Goal: Subscribe to service/newsletter

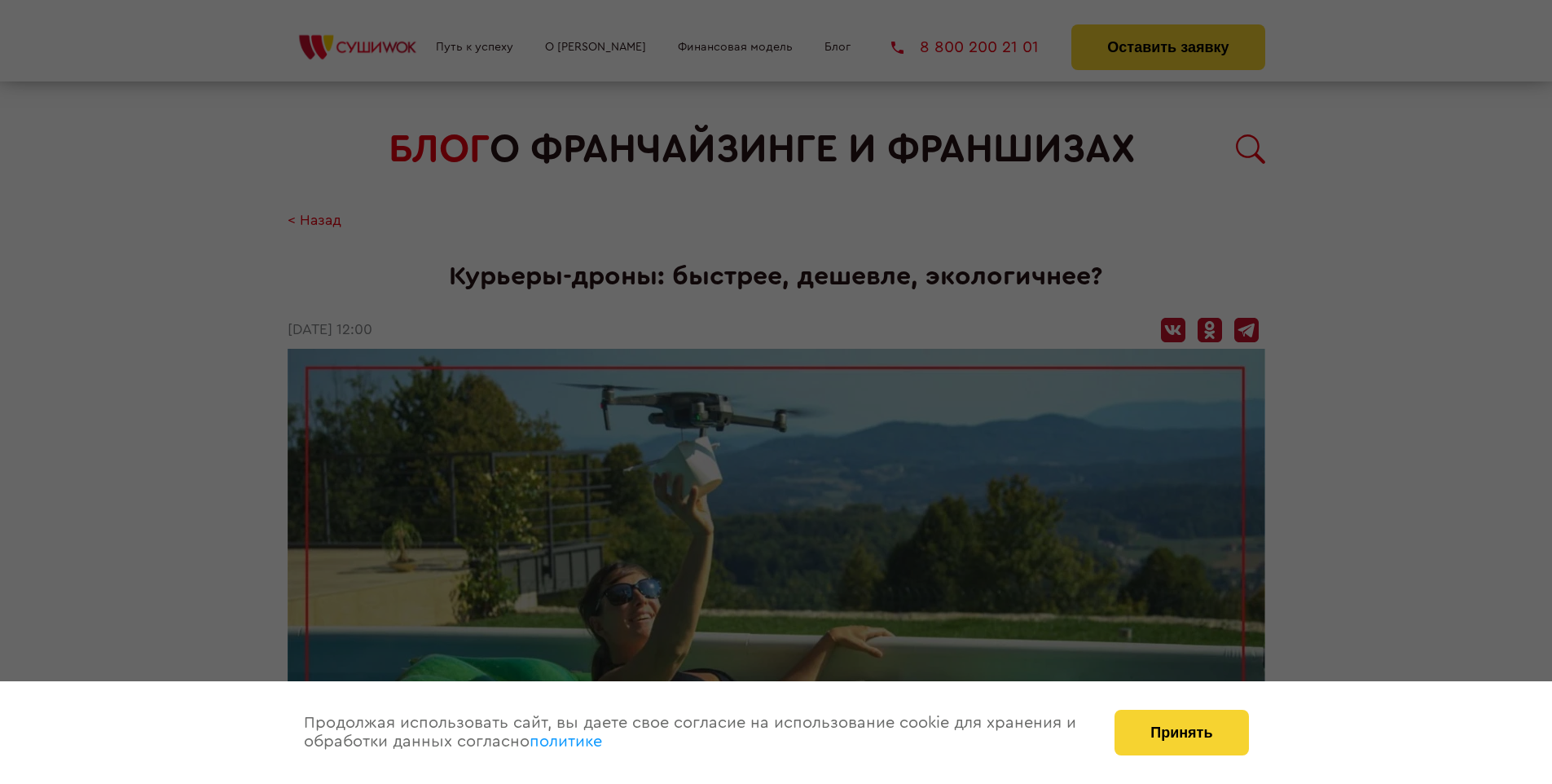
scroll to position [1885, 0]
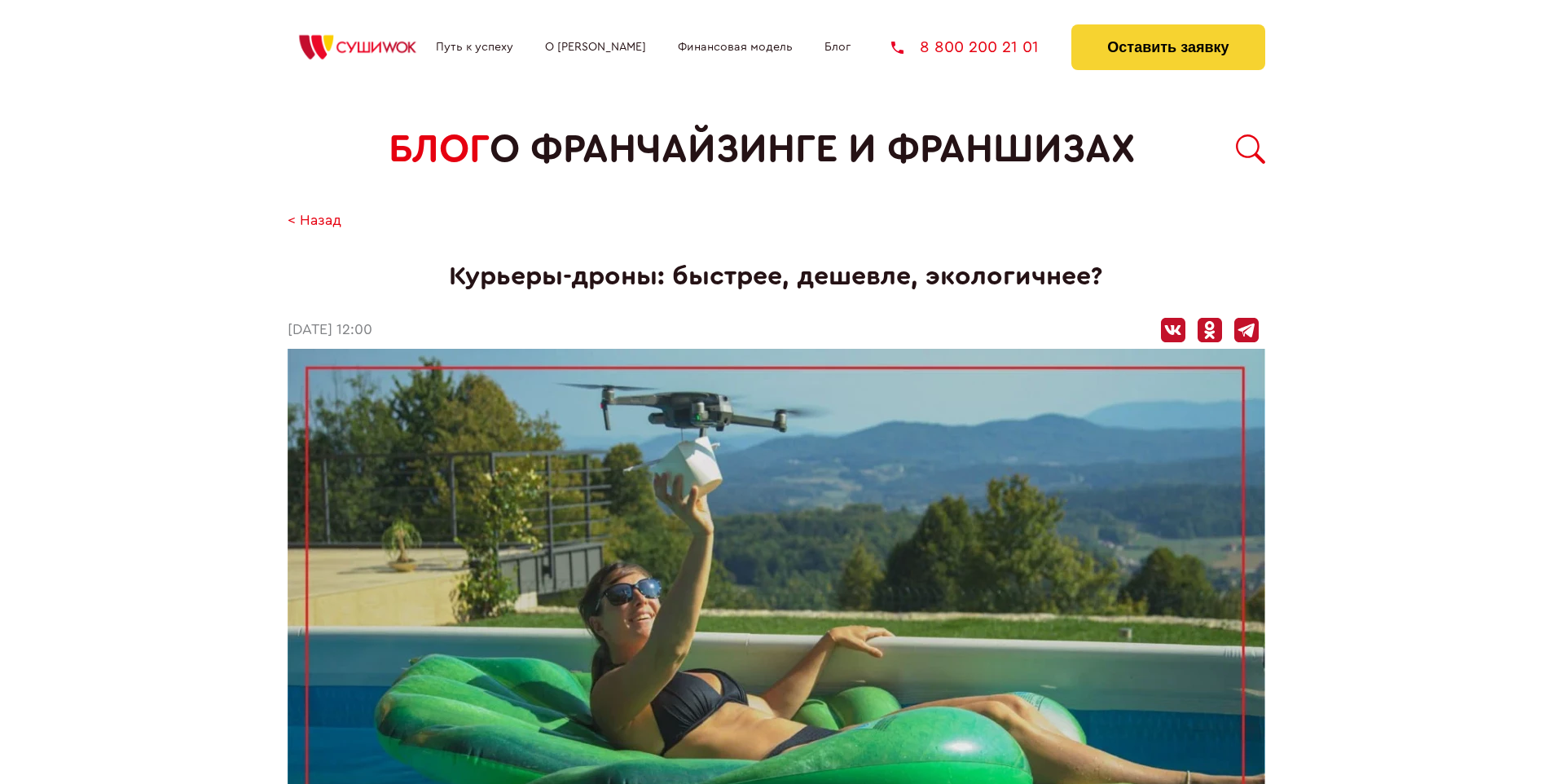
scroll to position [1885, 0]
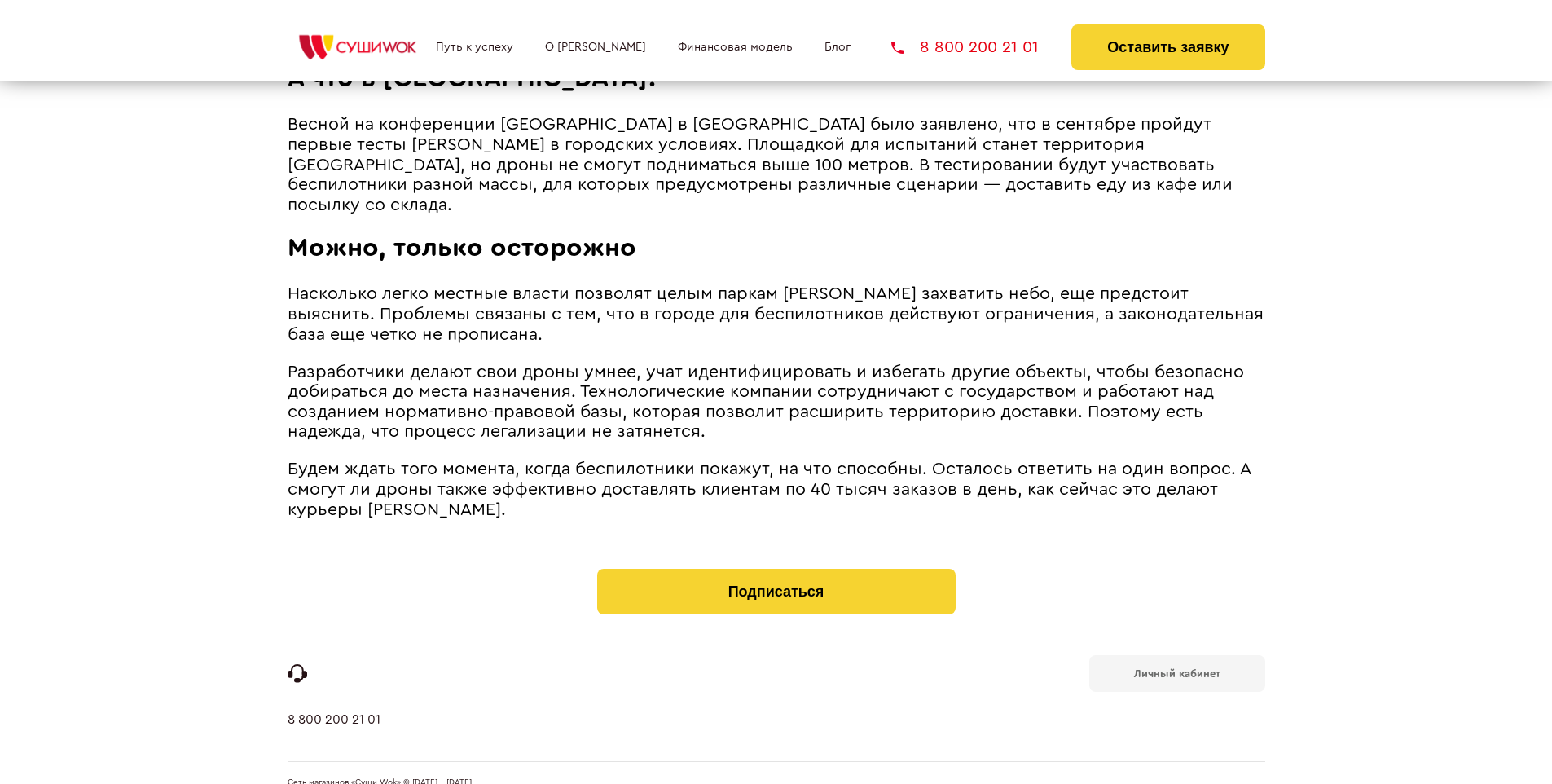
click at [1176, 668] on b "Личный кабинет" at bounding box center [1177, 673] width 87 height 11
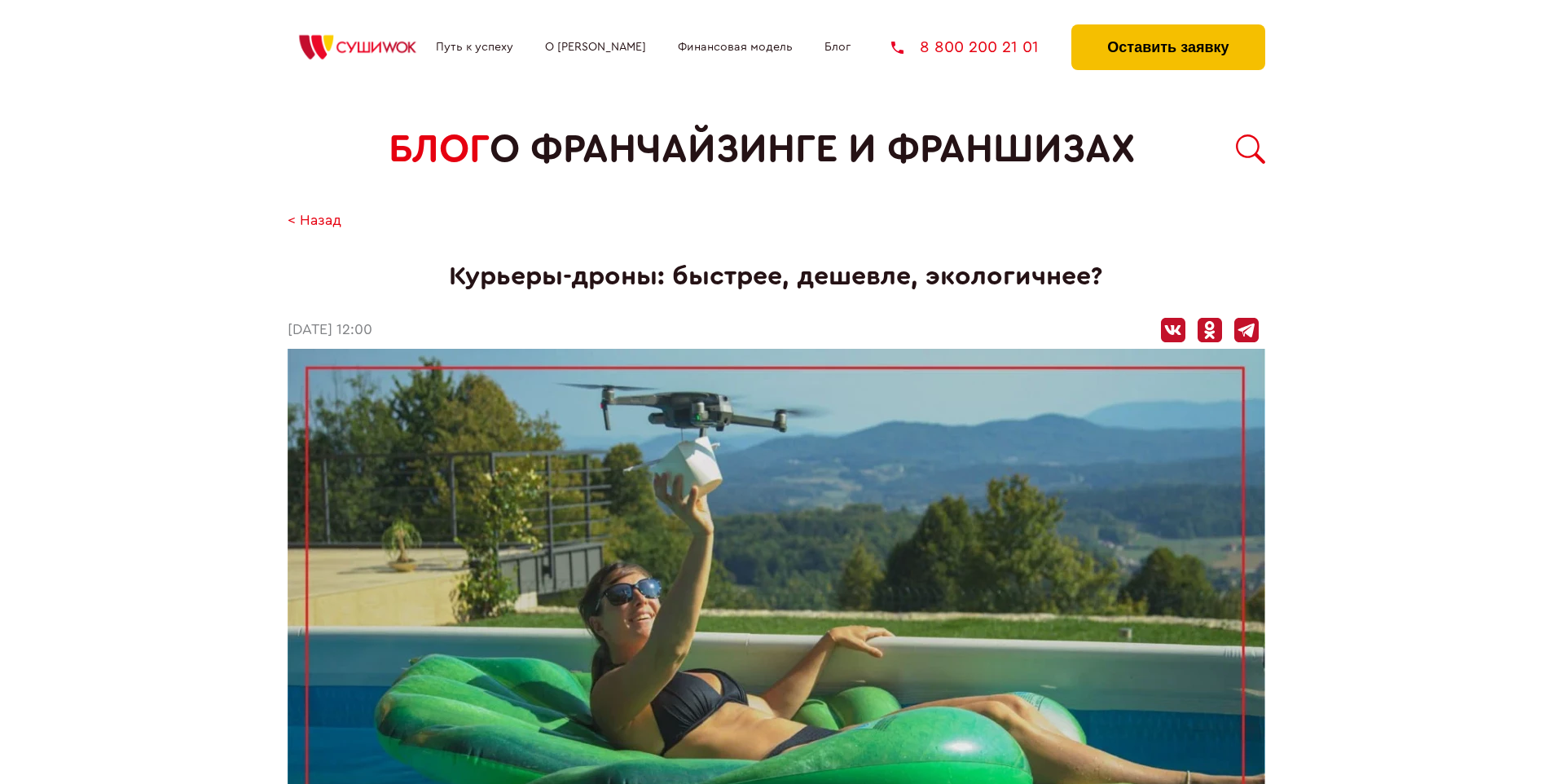
click at [1168, 29] on button "Оставить заявку" at bounding box center [1168, 46] width 193 height 45
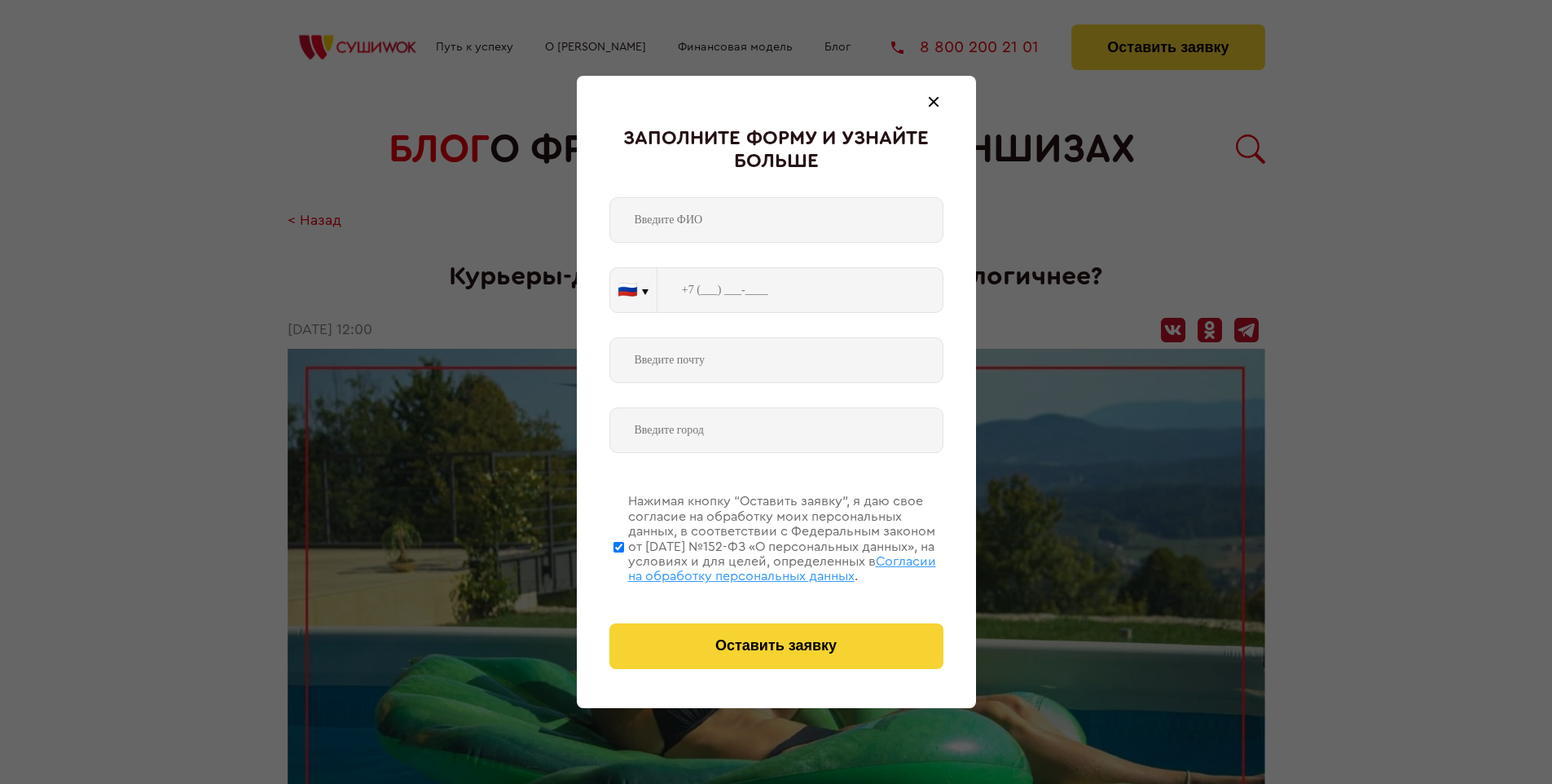
click at [755, 566] on span "Согласии на обработку персональных данных" at bounding box center [782, 568] width 308 height 28
click at [624, 566] on input "Нажимая кнопку “Оставить заявку”, я даю свое согласие на обработку моих персона…" at bounding box center [618, 546] width 11 height 130
checkbox input "false"
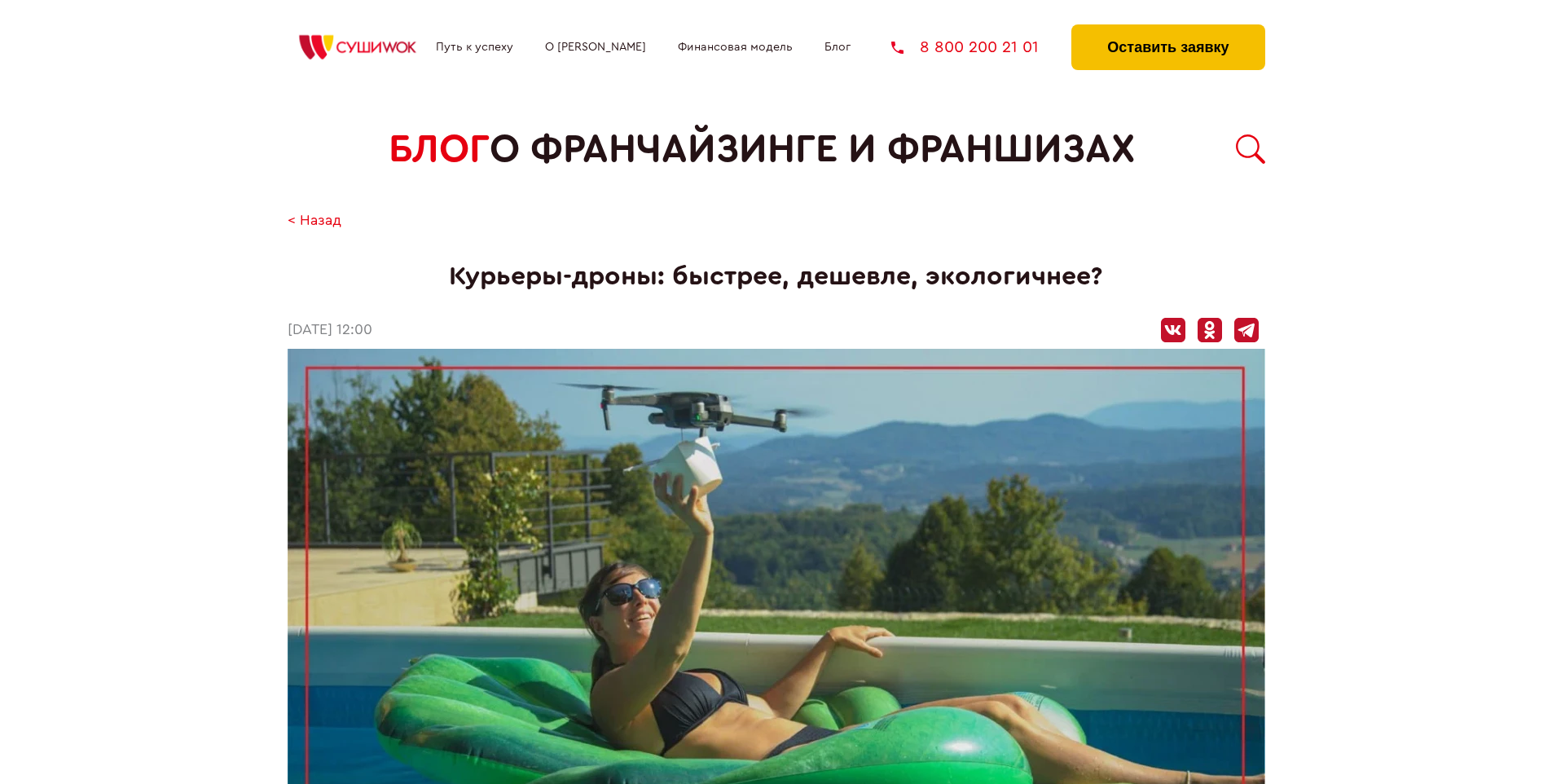
click at [1168, 29] on button "Оставить заявку" at bounding box center [1168, 46] width 193 height 45
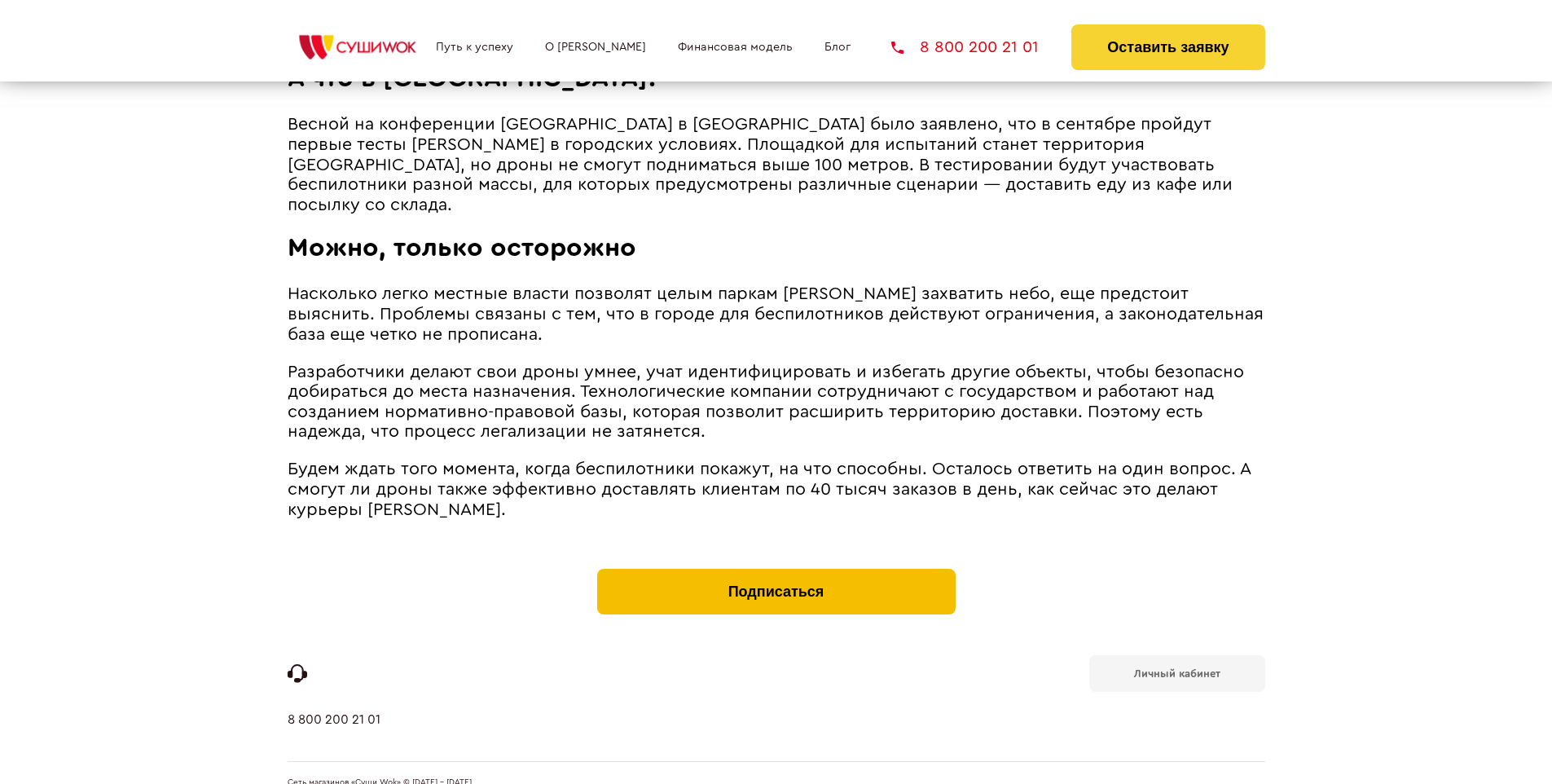
click at [776, 568] on button "Подписаться" at bounding box center [776, 590] width 358 height 45
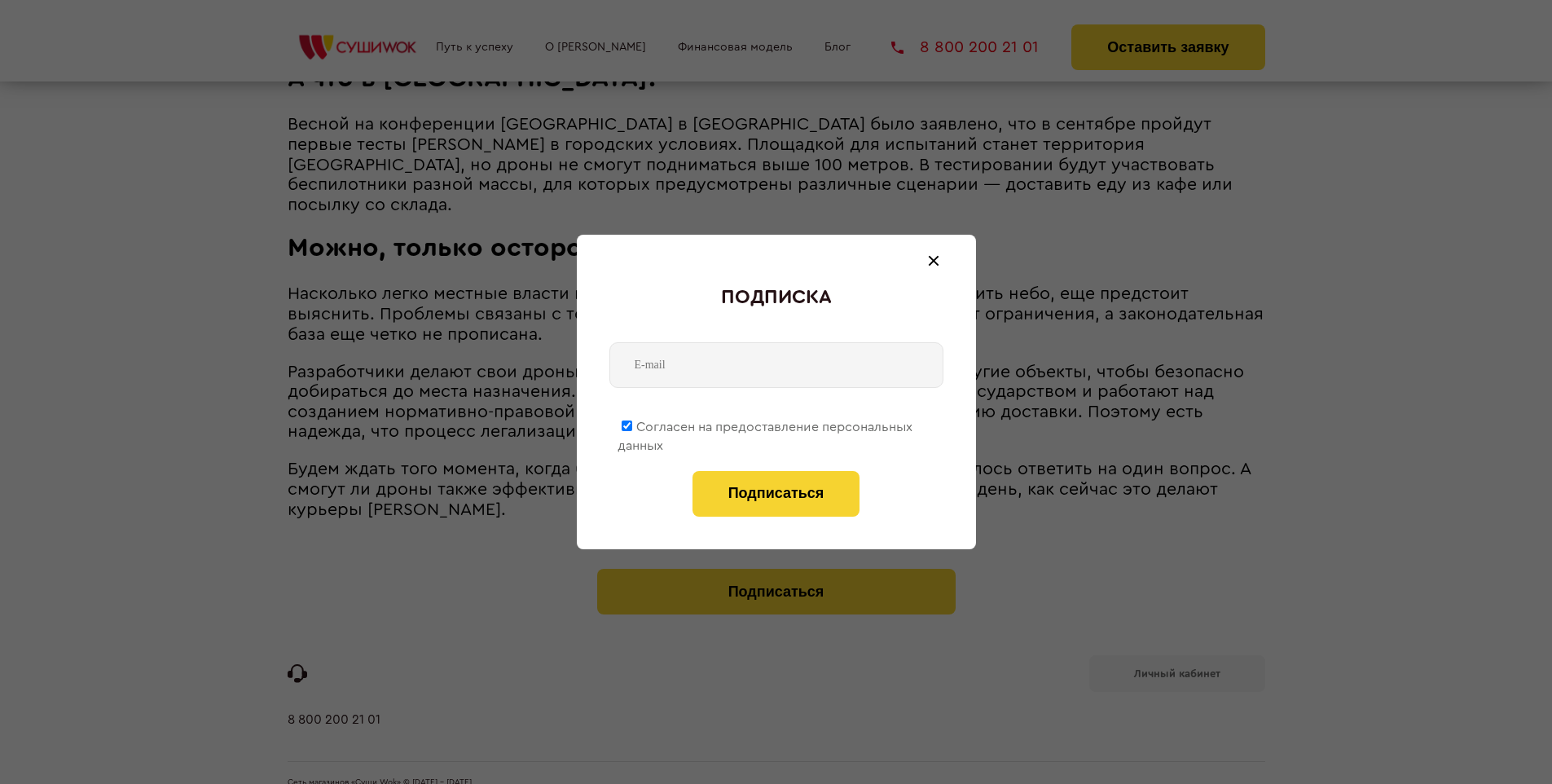
click at [766, 424] on span "Согласен на предоставление персональных данных" at bounding box center [765, 435] width 295 height 32
click at [632, 424] on input "Согласен на предоставление персональных данных" at bounding box center [626, 425] width 11 height 11
checkbox input "false"
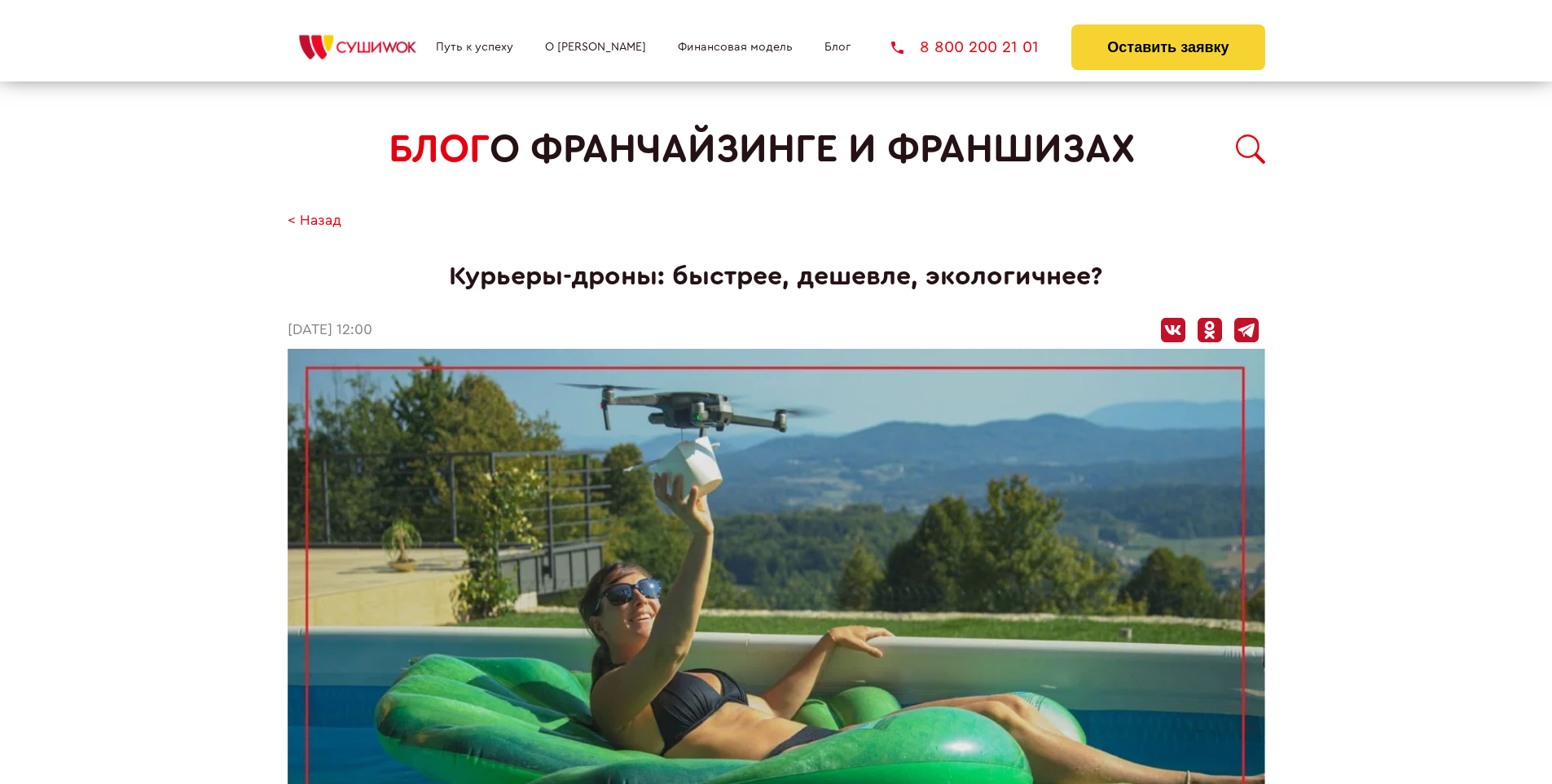
scroll to position [1885, 0]
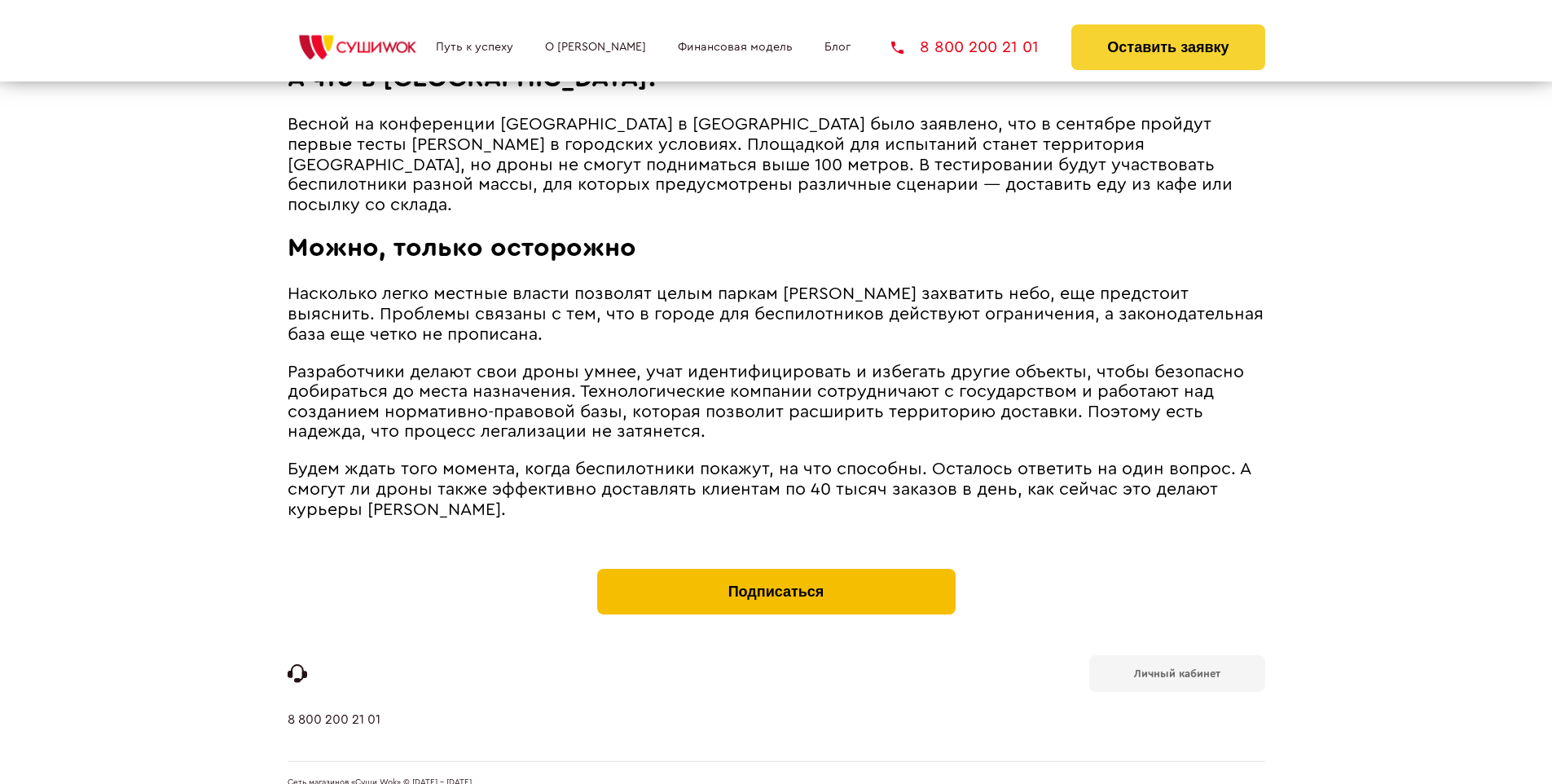
click at [776, 568] on button "Подписаться" at bounding box center [776, 590] width 358 height 45
